Goal: Task Accomplishment & Management: Manage account settings

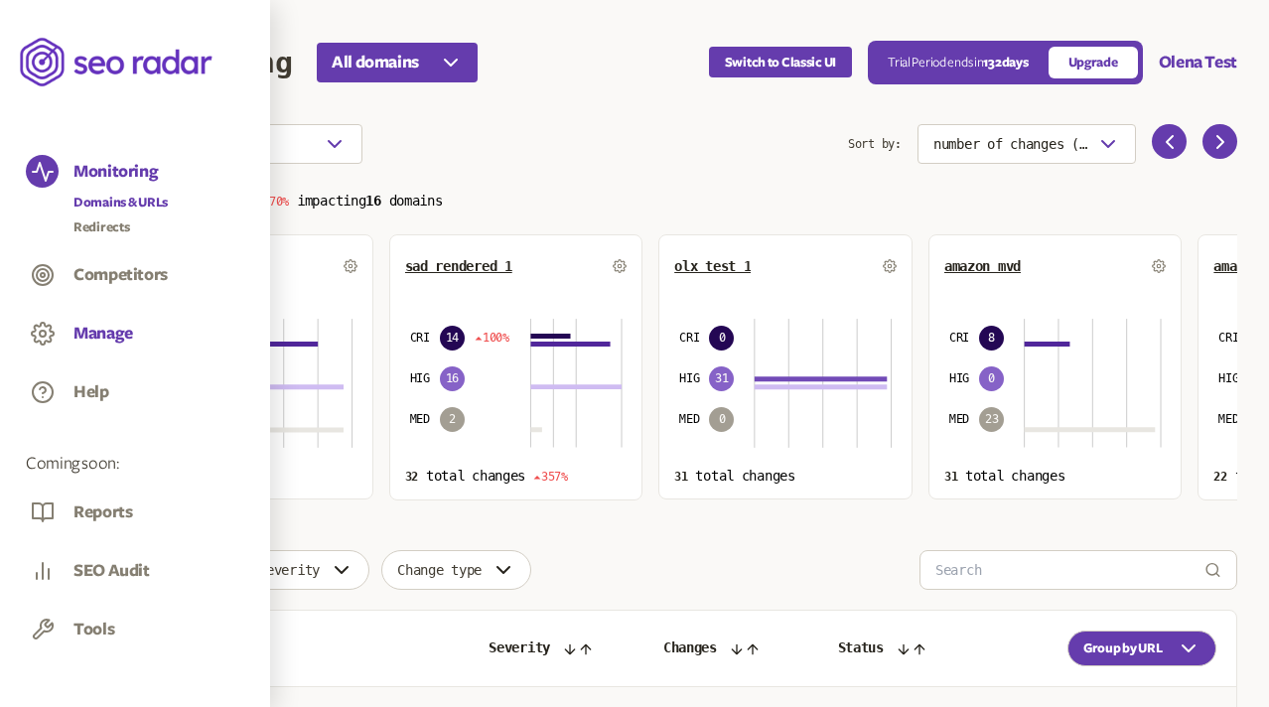
click at [77, 330] on button "Manage" at bounding box center [103, 334] width 60 height 22
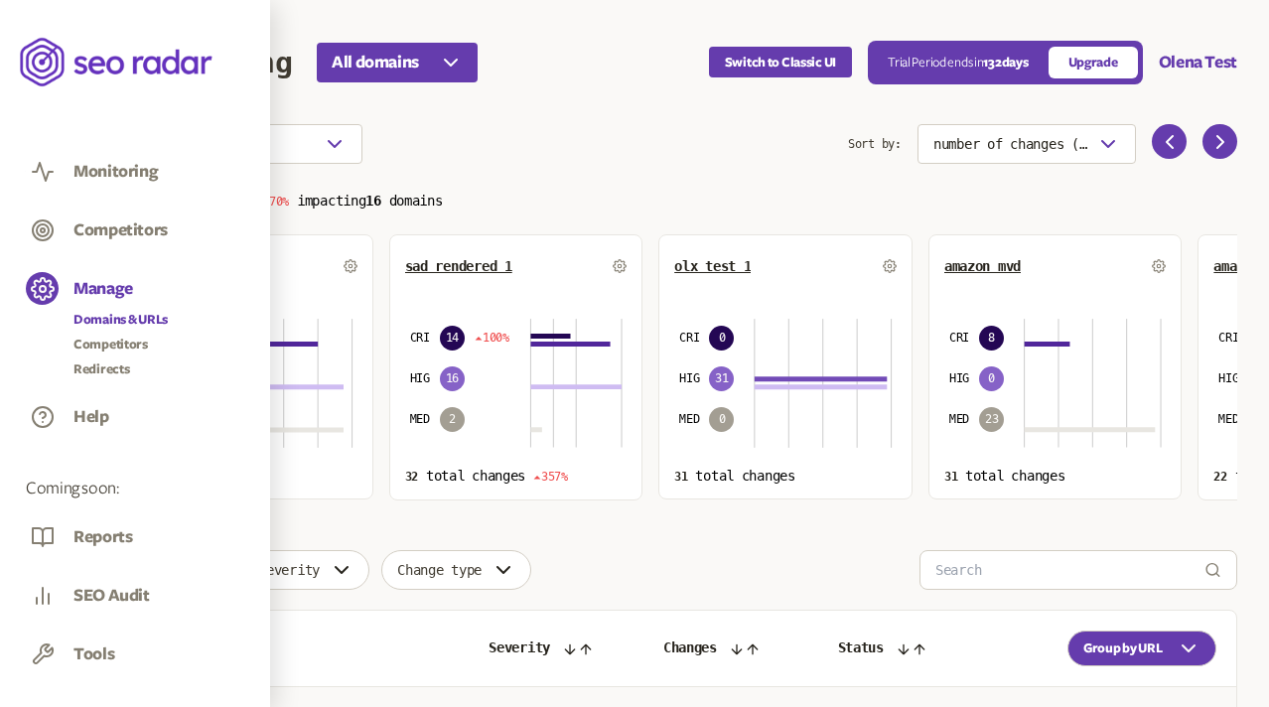
click at [106, 321] on link "Domains & URLs" at bounding box center [120, 320] width 94 height 20
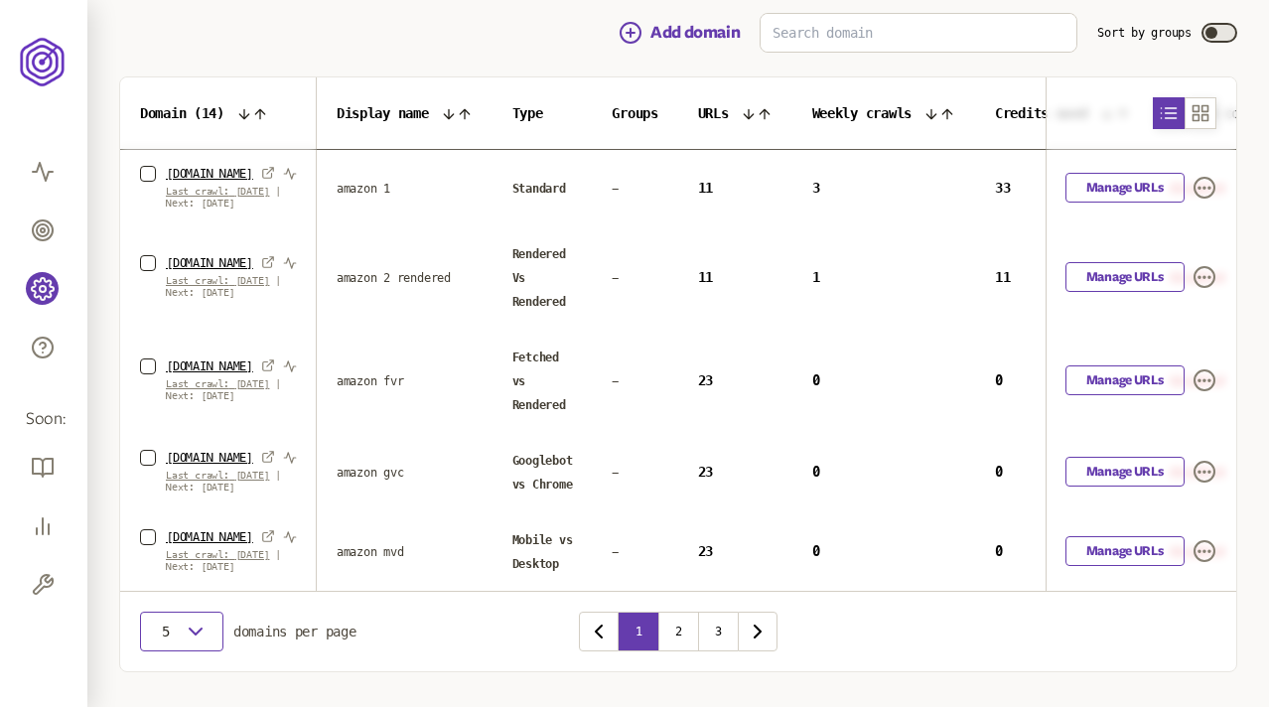
click at [166, 640] on span "5" at bounding box center [166, 632] width 20 height 16
click at [186, 611] on div "20" at bounding box center [182, 616] width 52 height 16
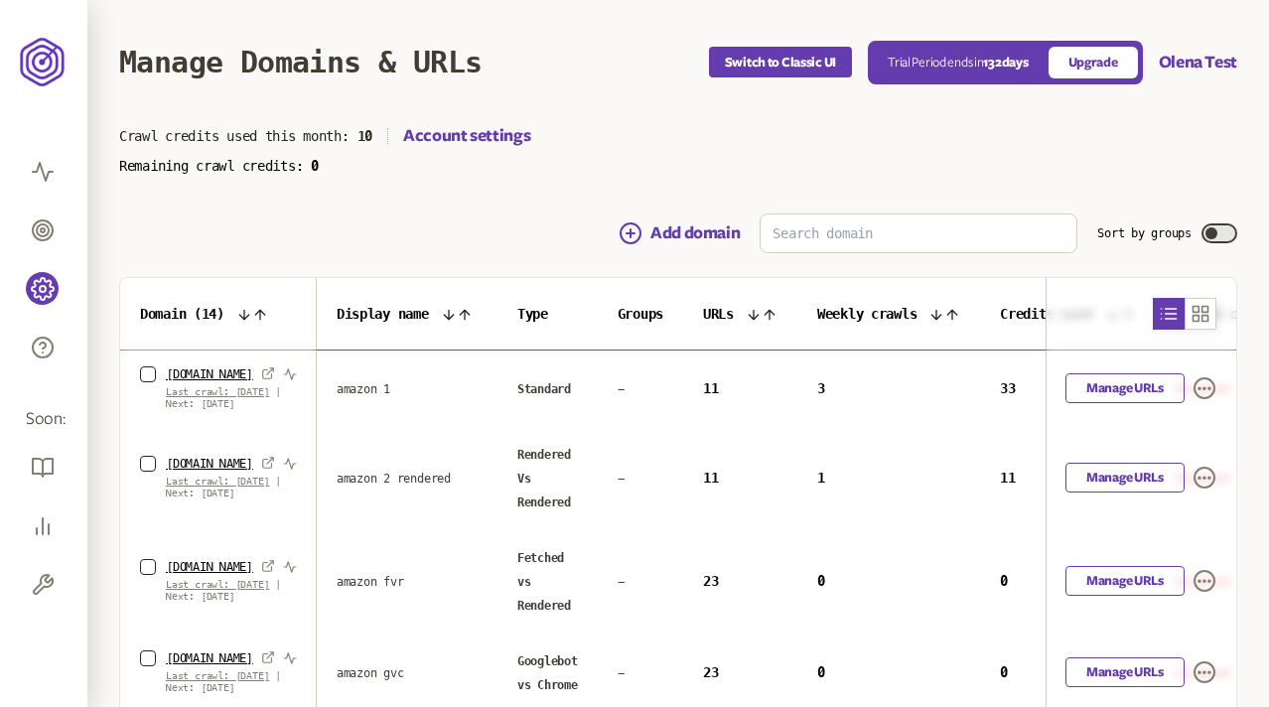
click at [1210, 229] on span "button" at bounding box center [1212, 233] width 12 height 12
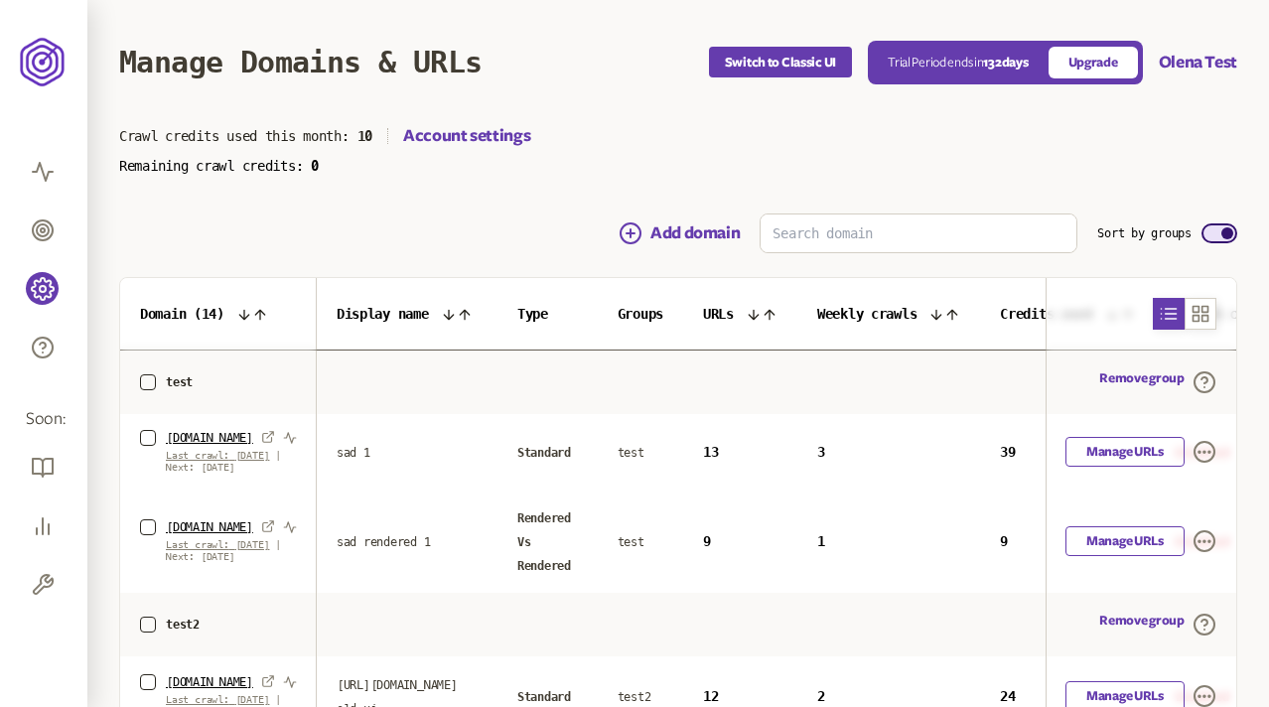
click at [1143, 231] on label "Sort by groups" at bounding box center [1144, 233] width 94 height 16
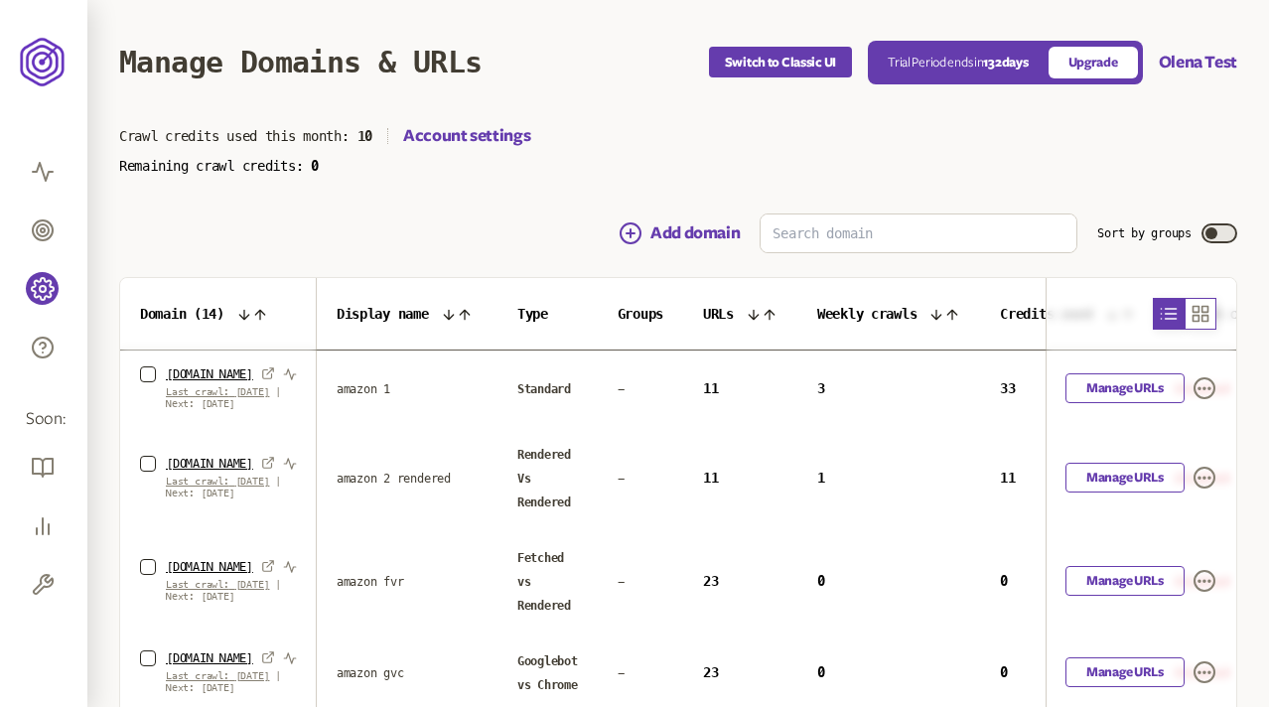
click at [1202, 321] on icon "button" at bounding box center [1201, 314] width 15 height 15
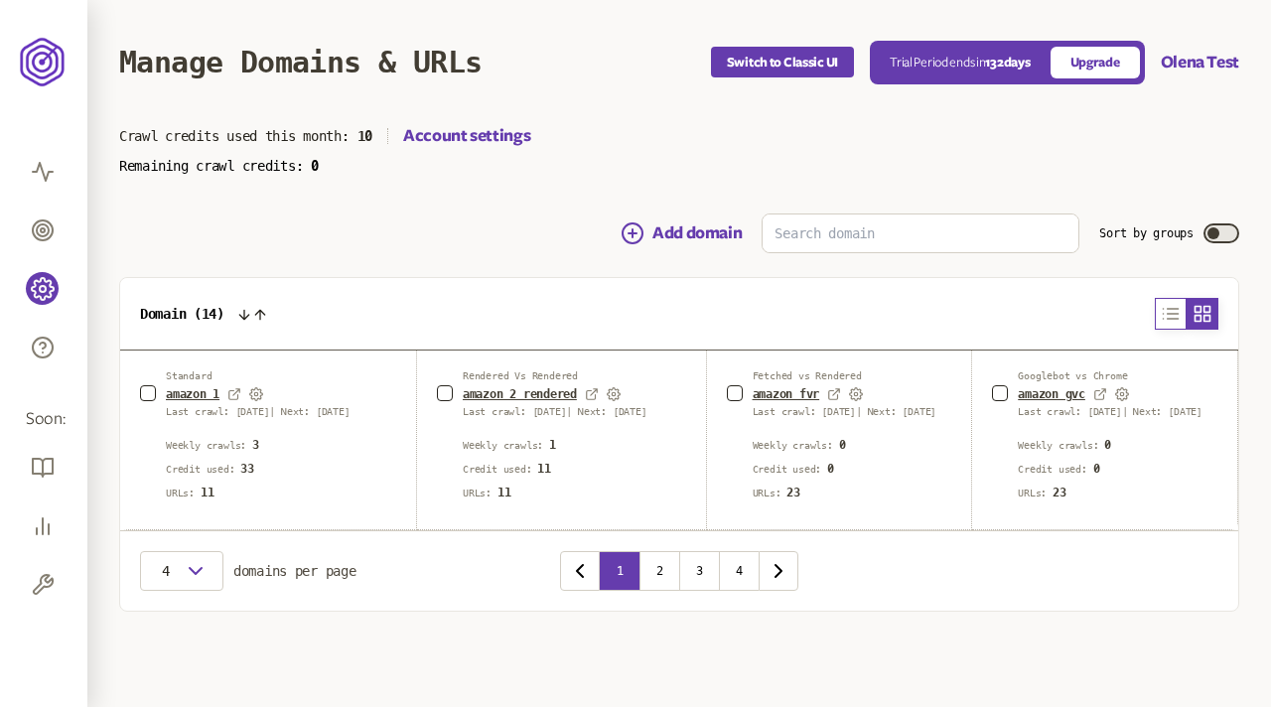
click at [1174, 311] on icon "button" at bounding box center [1171, 314] width 20 height 24
